Goal: Information Seeking & Learning: Learn about a topic

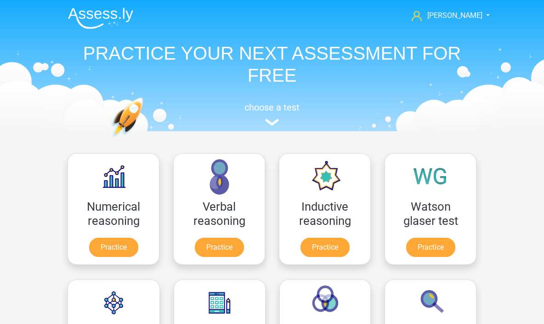
scroll to position [96, 0]
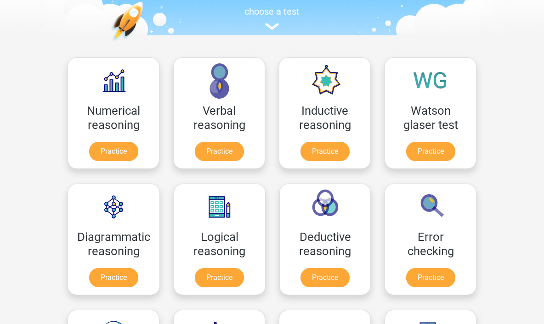
click at [334, 150] on link "Practice" at bounding box center [325, 151] width 49 height 19
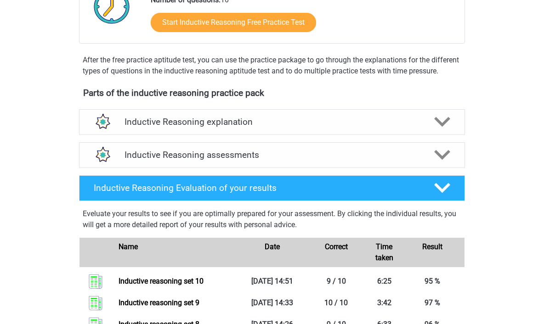
scroll to position [242, 0]
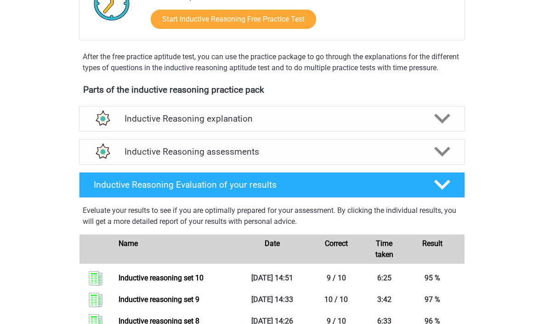
click at [430, 160] on div at bounding box center [441, 152] width 31 height 16
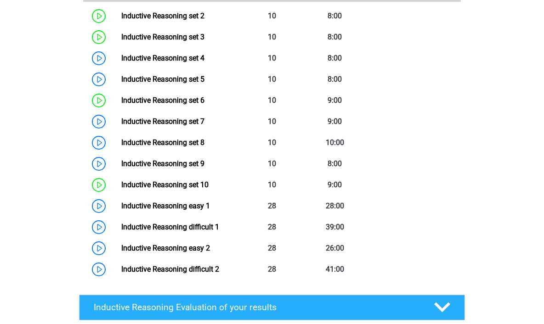
scroll to position [476, 0]
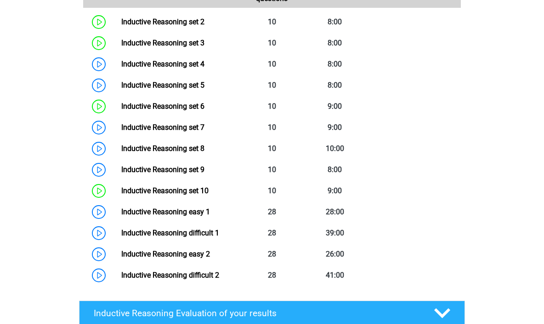
click at [176, 153] on link "Inductive Reasoning set 8" at bounding box center [162, 148] width 83 height 9
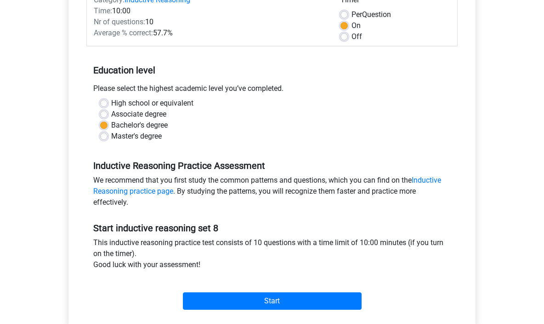
scroll to position [139, 0]
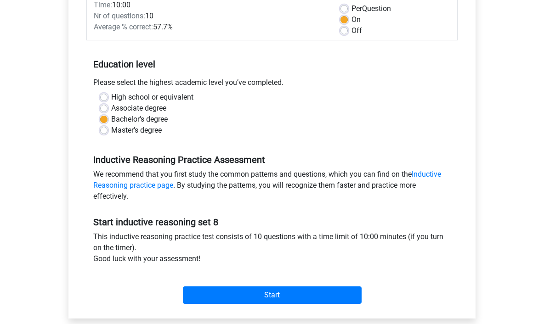
click at [278, 296] on input "Start" at bounding box center [272, 295] width 179 height 17
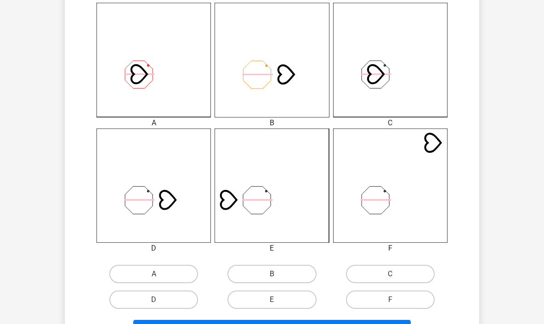
scroll to position [264, 0]
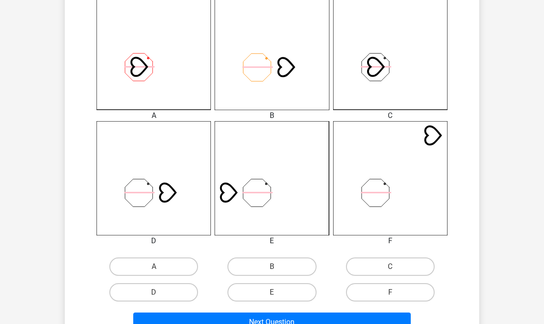
click at [167, 259] on label "A" at bounding box center [153, 267] width 89 height 18
click at [160, 267] on input "A" at bounding box center [157, 270] width 6 height 6
radio input "true"
click at [296, 320] on button "Next Question" at bounding box center [272, 322] width 278 height 19
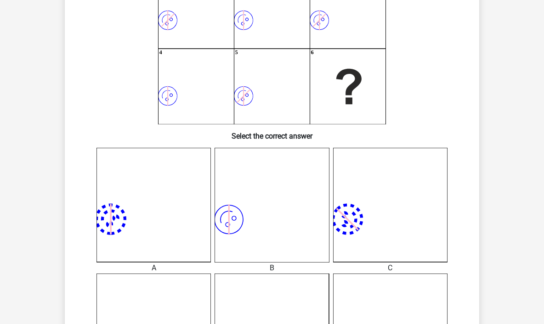
scroll to position [113, 0]
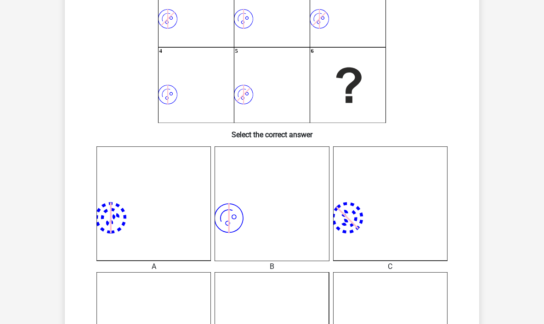
click at [268, 207] on icon "image/svg+xml" at bounding box center [272, 204] width 114 height 114
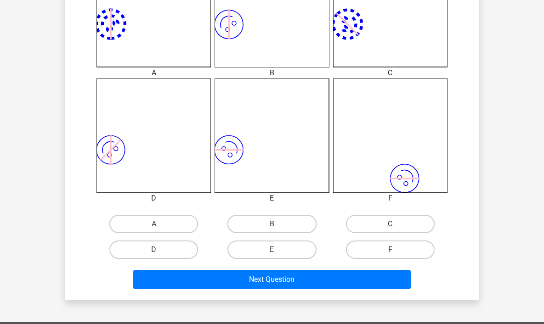
scroll to position [332, 0]
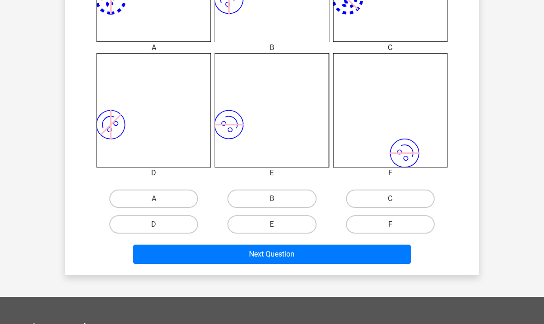
click at [285, 192] on label "B" at bounding box center [271, 199] width 89 height 18
click at [278, 199] on input "B" at bounding box center [275, 202] width 6 height 6
radio input "true"
click at [306, 253] on button "Next Question" at bounding box center [272, 254] width 278 height 19
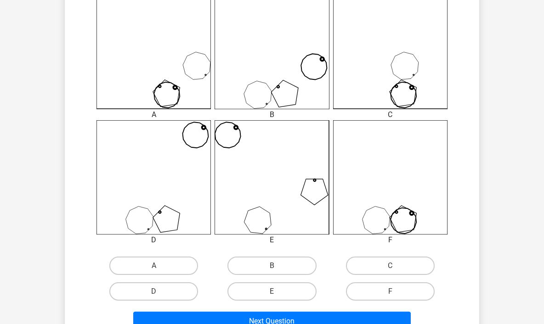
scroll to position [267, 0]
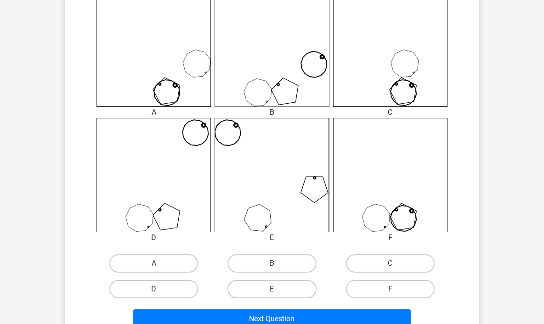
click at [239, 291] on label "E" at bounding box center [271, 289] width 89 height 18
click at [272, 291] on input "E" at bounding box center [275, 293] width 6 height 6
radio input "true"
click at [245, 311] on button "Next Question" at bounding box center [272, 319] width 278 height 19
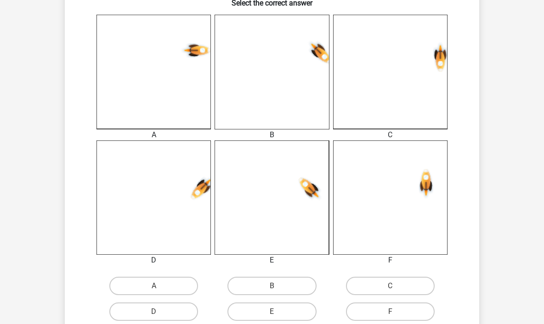
scroll to position [246, 0]
click at [188, 312] on label "D" at bounding box center [153, 310] width 89 height 18
click at [160, 312] on input "D" at bounding box center [157, 314] width 6 height 6
radio input "true"
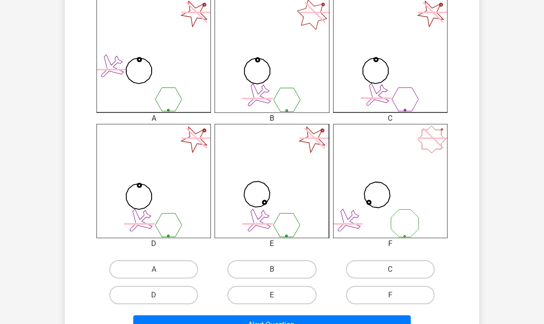
scroll to position [262, 0]
click at [173, 273] on label "A" at bounding box center [153, 269] width 89 height 18
click at [160, 273] on input "A" at bounding box center [157, 272] width 6 height 6
radio input "true"
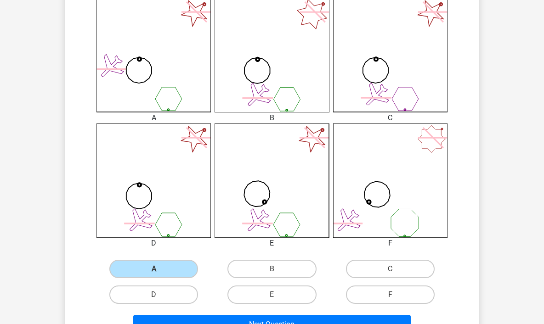
click at [207, 324] on button "Next Question" at bounding box center [272, 324] width 278 height 19
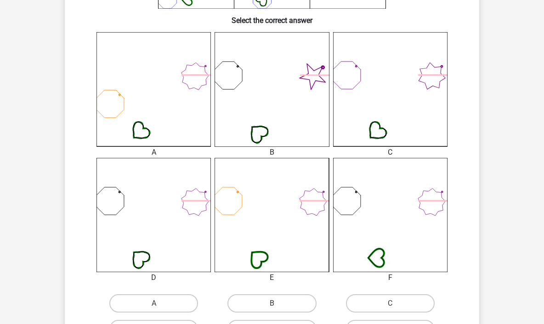
scroll to position [250, 0]
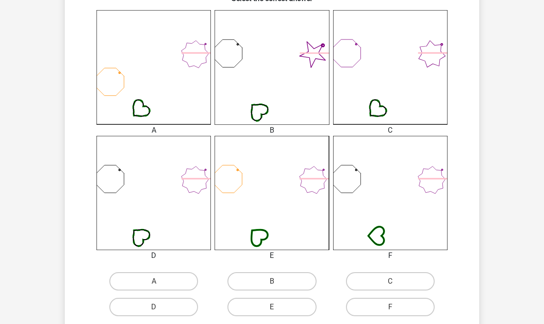
click at [384, 306] on label "F" at bounding box center [390, 307] width 89 height 18
click at [390, 307] on input "F" at bounding box center [393, 310] width 6 height 6
radio input "true"
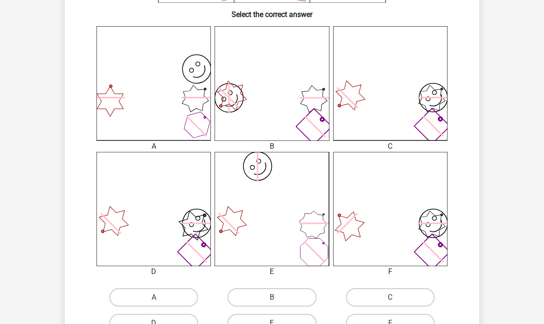
scroll to position [269, 0]
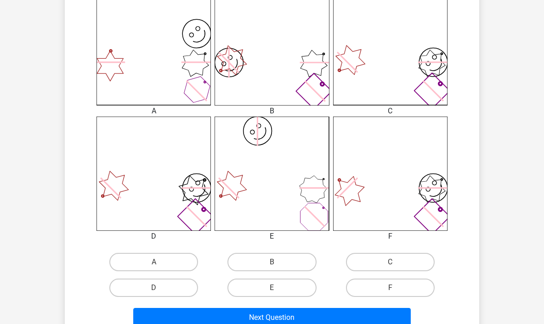
click at [370, 261] on label "C" at bounding box center [390, 262] width 89 height 18
click at [390, 262] on input "C" at bounding box center [393, 265] width 6 height 6
radio input "true"
click at [330, 318] on button "Next Question" at bounding box center [272, 317] width 278 height 19
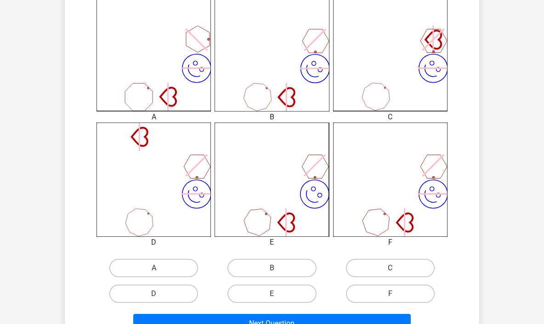
scroll to position [286, 0]
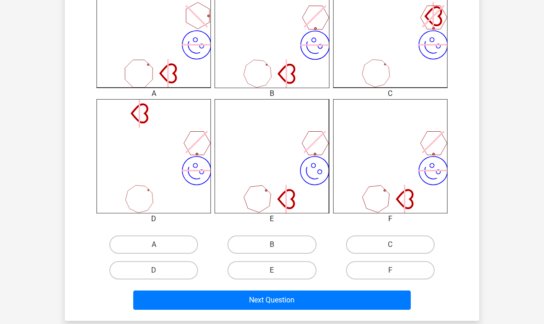
click at [387, 237] on label "C" at bounding box center [390, 245] width 89 height 18
click at [390, 245] on input "C" at bounding box center [393, 248] width 6 height 6
radio input "true"
click at [339, 298] on button "Next Question" at bounding box center [272, 300] width 278 height 19
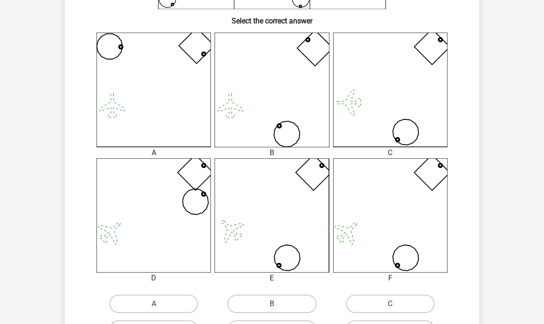
scroll to position [228, 0]
click at [365, 324] on label "F" at bounding box center [390, 329] width 89 height 18
radio input "true"
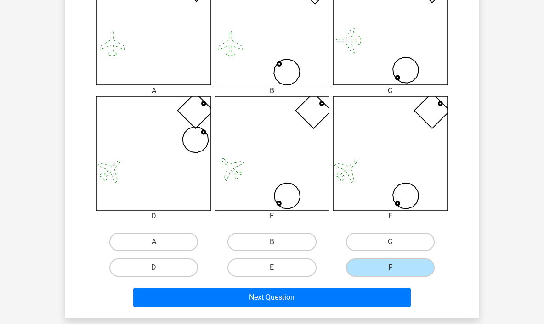
click at [347, 296] on button "Next Question" at bounding box center [272, 297] width 278 height 19
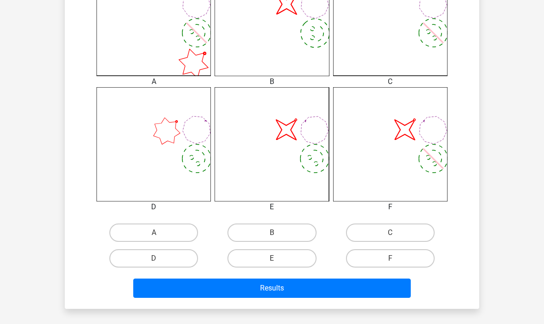
scroll to position [303, 0]
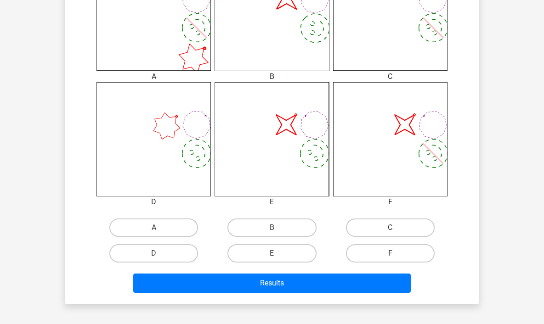
click at [380, 251] on label "F" at bounding box center [390, 253] width 89 height 18
click at [390, 254] on input "F" at bounding box center [393, 257] width 6 height 6
radio input "true"
click at [365, 278] on button "Results" at bounding box center [272, 283] width 278 height 19
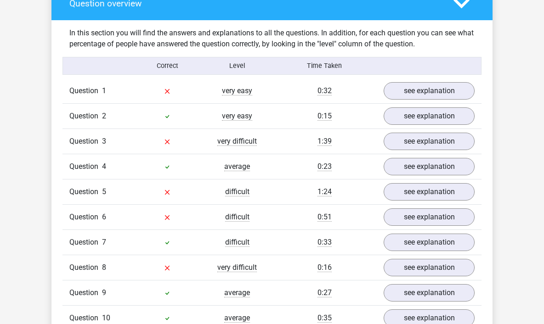
scroll to position [527, 0]
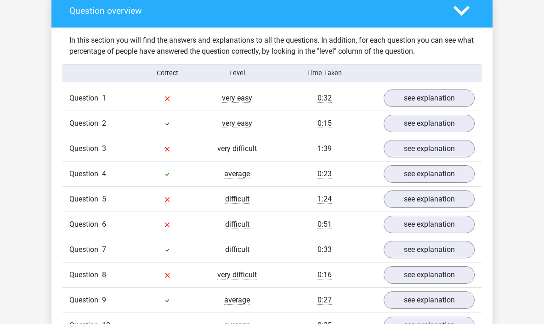
click at [444, 98] on link "see explanation" at bounding box center [429, 98] width 91 height 17
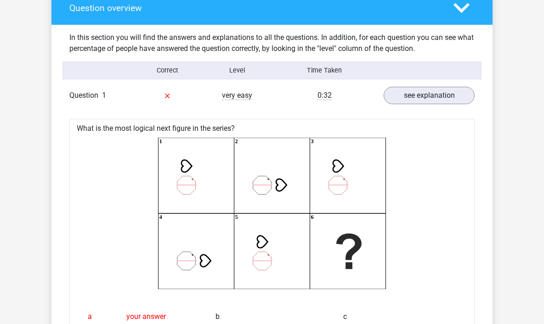
scroll to position [529, 0]
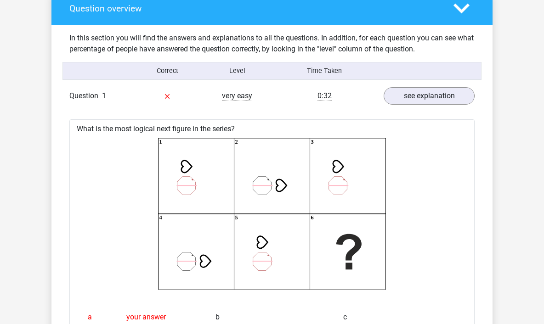
click at [425, 94] on link "see explanation" at bounding box center [429, 95] width 91 height 17
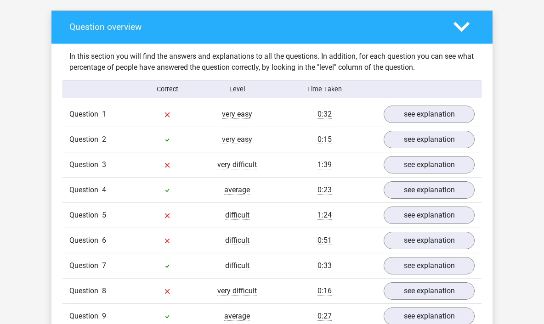
scroll to position [507, 0]
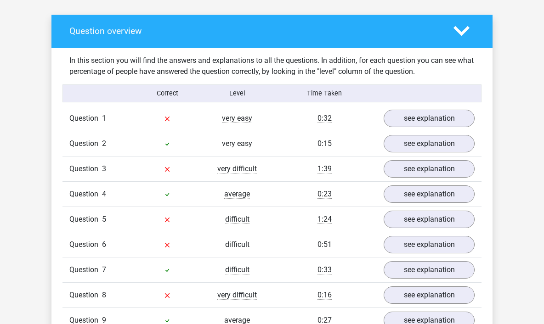
click at [436, 142] on link "see explanation" at bounding box center [429, 143] width 91 height 17
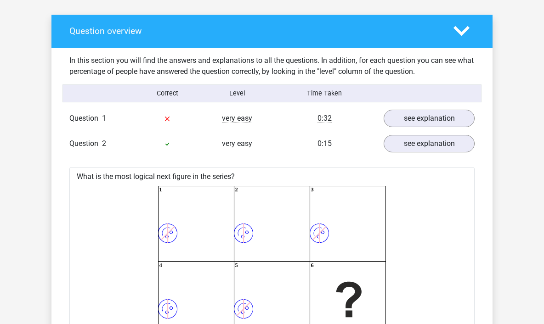
click at [436, 144] on link "see explanation" at bounding box center [429, 143] width 91 height 17
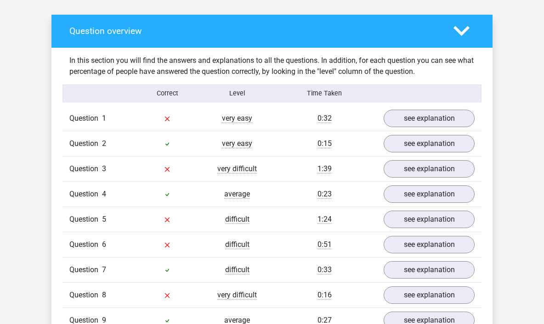
click at [430, 170] on link "see explanation" at bounding box center [429, 168] width 91 height 17
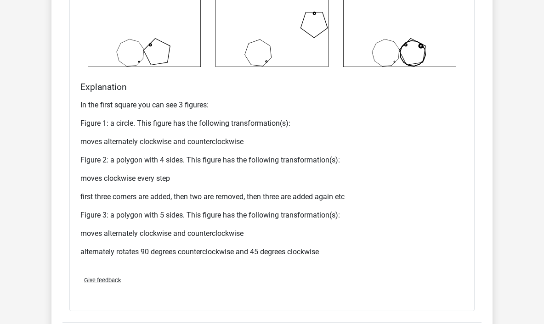
scroll to position [1099, 0]
click at [523, 54] on div "[PERSON_NAME] [EMAIL_ADDRESS][DOMAIN_NAME]" at bounding box center [272, 118] width 544 height 2434
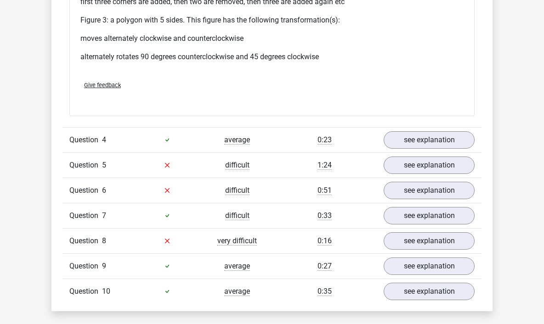
scroll to position [1296, 0]
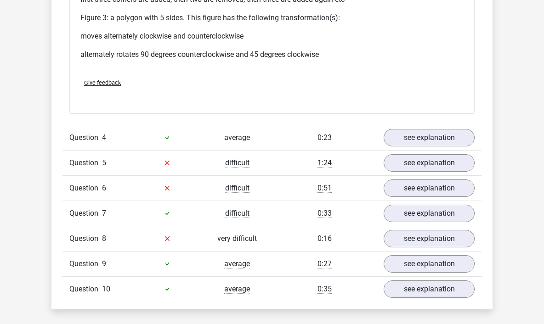
click at [449, 161] on link "see explanation" at bounding box center [429, 162] width 91 height 17
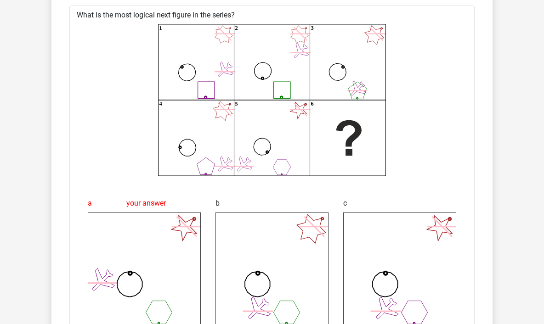
scroll to position [1477, 0]
